Goal: Task Accomplishment & Management: Complete application form

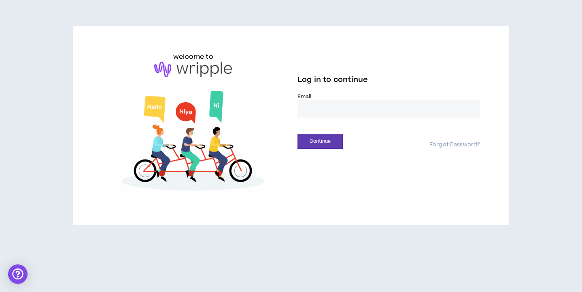
click at [313, 103] on input "email" at bounding box center [389, 108] width 183 height 17
type input "**********"
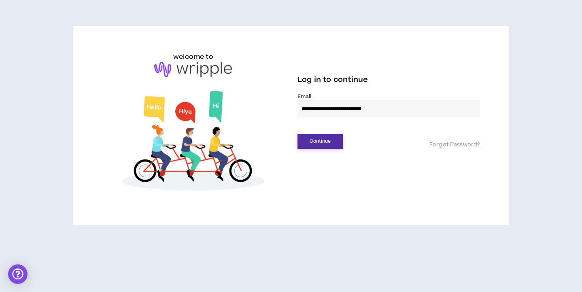
click at [326, 137] on button "Continue" at bounding box center [320, 141] width 45 height 15
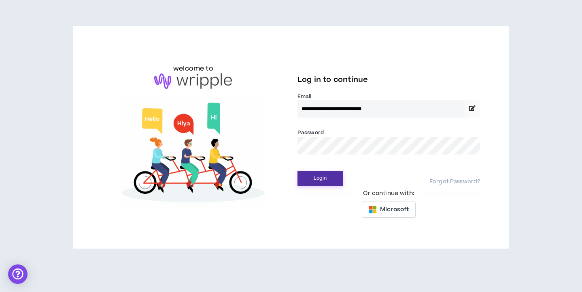
click at [315, 172] on button "Login" at bounding box center [320, 178] width 45 height 15
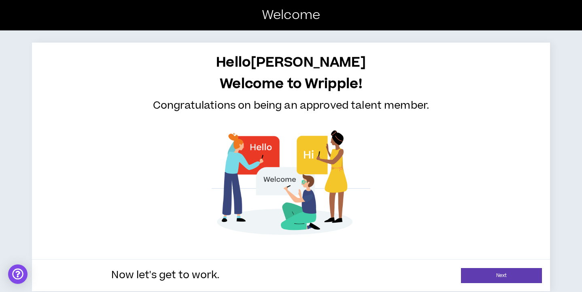
scroll to position [5, 0]
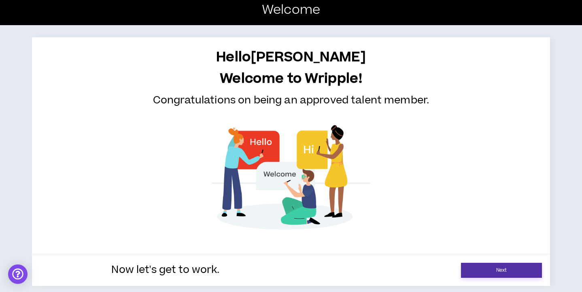
click at [511, 268] on link "Next" at bounding box center [501, 269] width 81 height 15
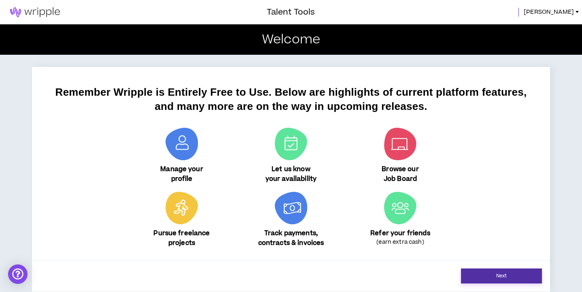
click at [506, 277] on link "Next" at bounding box center [501, 275] width 81 height 15
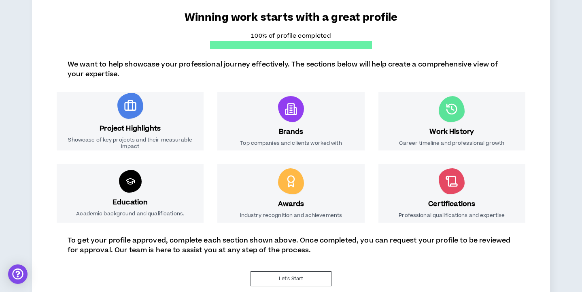
scroll to position [85, 0]
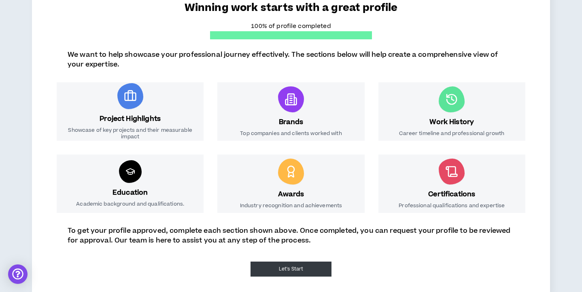
click at [303, 273] on button "Let's Start" at bounding box center [291, 268] width 81 height 15
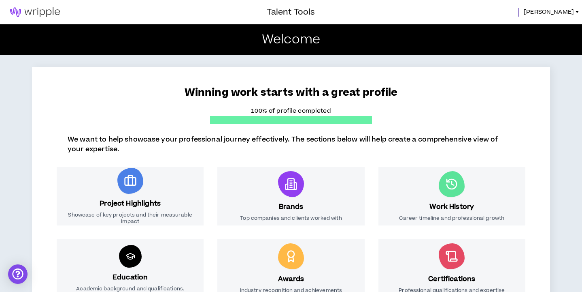
select select "*"
select select "US"
select select "*******"
select select "*"
select select "***"
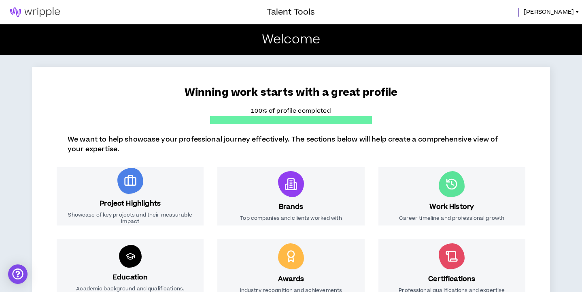
select select "**********"
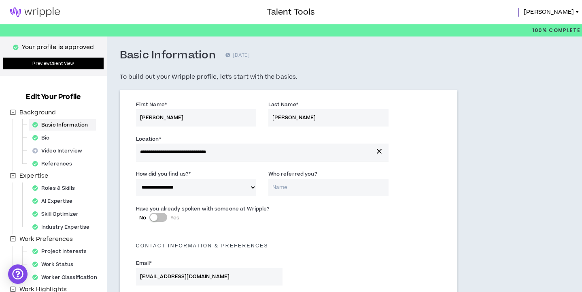
click at [90, 65] on link "Preview Client View" at bounding box center [53, 64] width 100 height 12
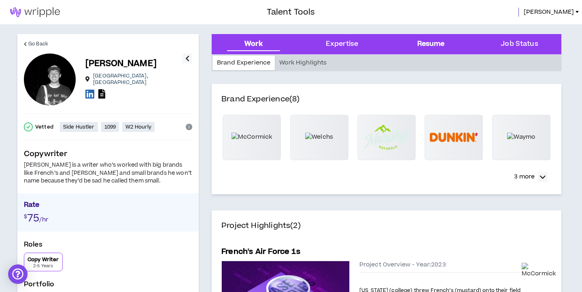
click at [417, 44] on div "Resume" at bounding box center [431, 44] width 76 height 20
click at [535, 37] on div "Job Status" at bounding box center [520, 44] width 76 height 20
click at [560, 13] on span "[PERSON_NAME]" at bounding box center [549, 12] width 50 height 9
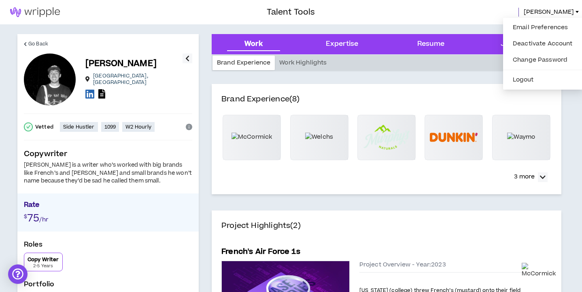
click at [117, 7] on div at bounding box center [133, 12] width 267 height 24
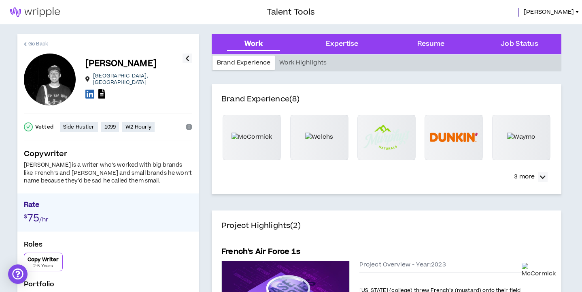
click at [28, 44] on link "Go Back" at bounding box center [36, 43] width 24 height 19
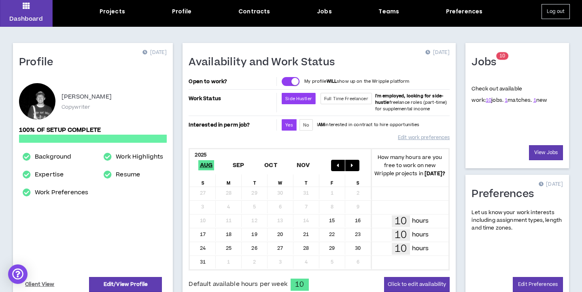
scroll to position [34, 0]
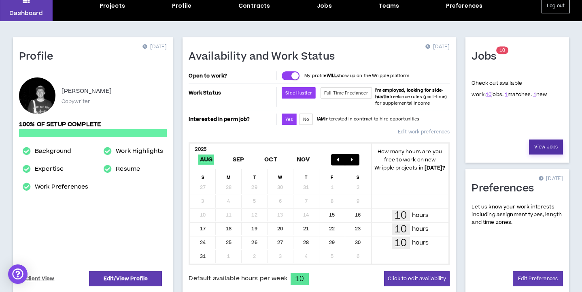
click at [550, 145] on link "View Jobs" at bounding box center [546, 146] width 34 height 15
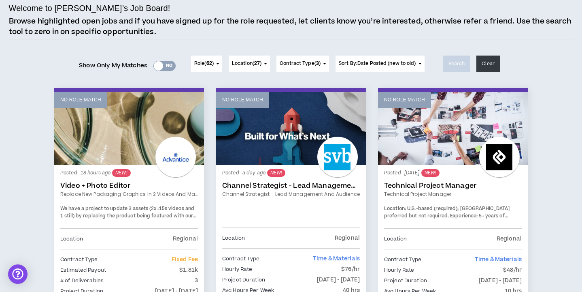
scroll to position [55, 0]
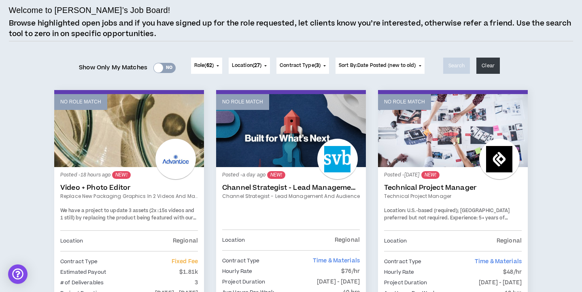
click at [168, 69] on div "Yes No" at bounding box center [165, 68] width 22 height 10
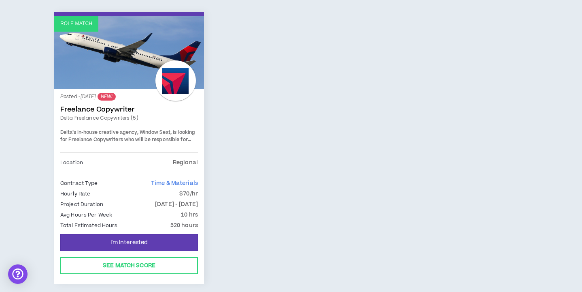
scroll to position [139, 0]
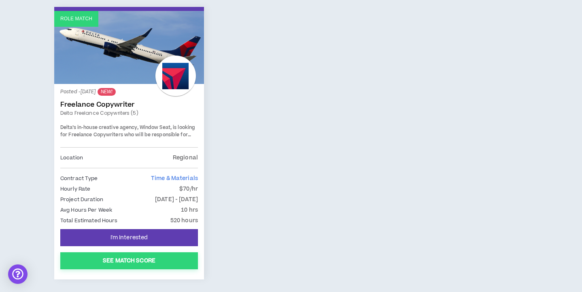
click at [171, 259] on button "See Match Score" at bounding box center [129, 260] width 138 height 17
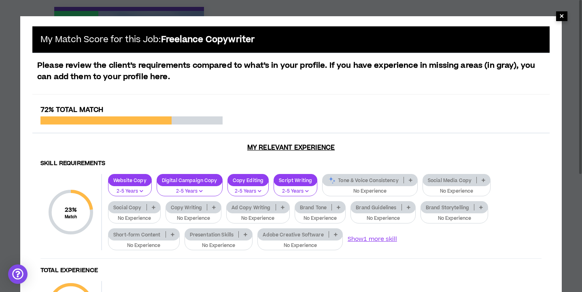
click at [564, 17] on span "×" at bounding box center [562, 16] width 5 height 10
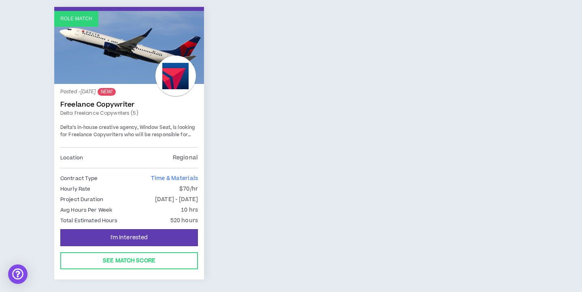
click at [112, 100] on div "Posted - [DATE] NEW! Freelance Copywriter Delta Freelance Copywriters (5) Delta…" at bounding box center [129, 118] width 138 height 57
click at [113, 104] on link "Freelance Copywriter" at bounding box center [129, 104] width 138 height 8
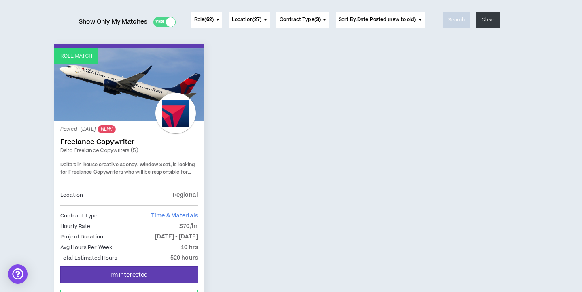
scroll to position [168, 0]
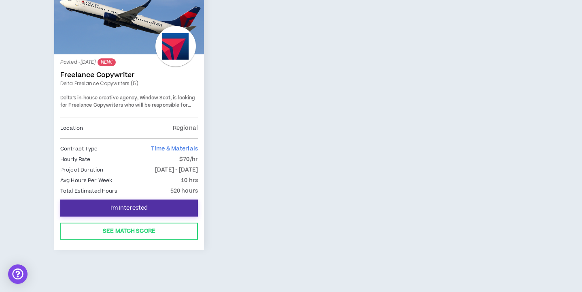
click at [122, 207] on span "I'm Interested" at bounding box center [130, 208] width 38 height 8
